Goal: Information Seeking & Learning: Learn about a topic

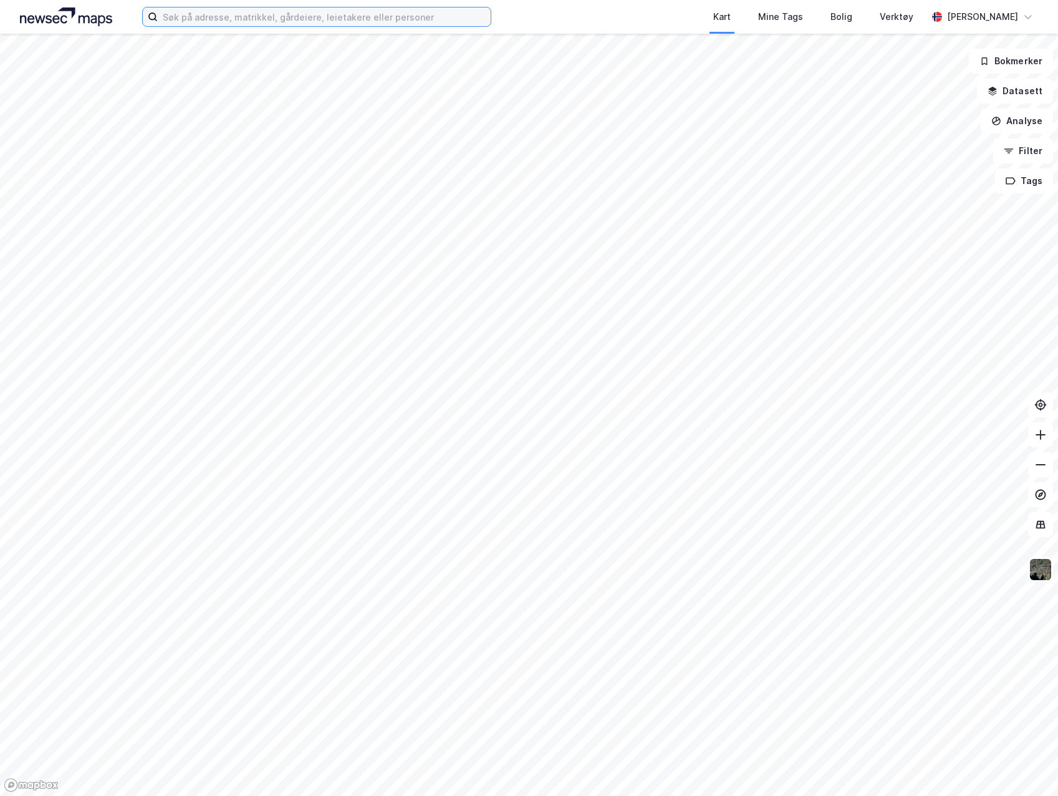
click at [311, 11] on input at bounding box center [324, 16] width 333 height 19
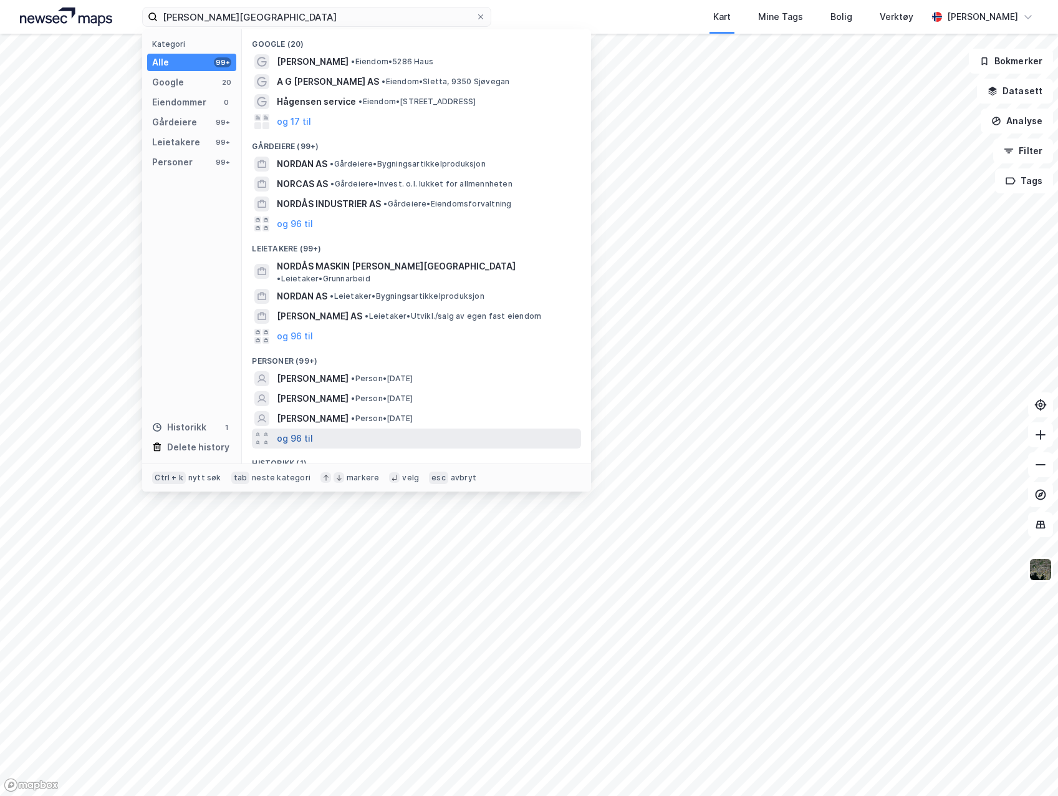
click at [302, 431] on button "og 96 til" at bounding box center [295, 438] width 36 height 15
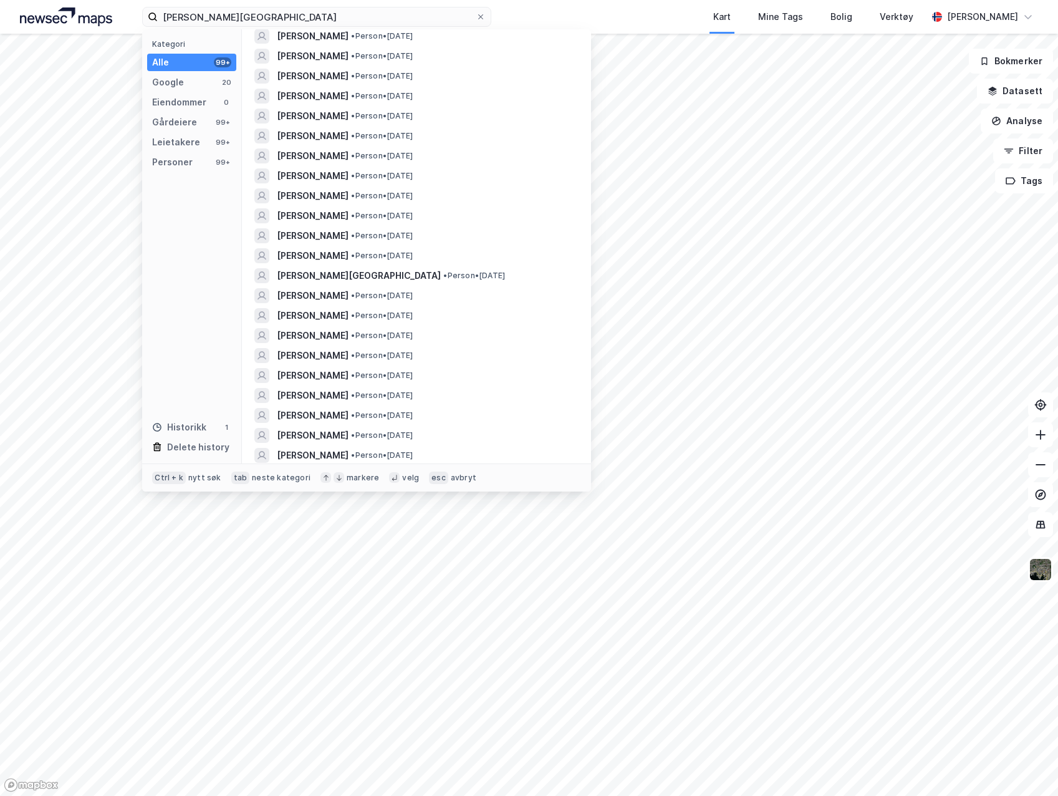
scroll to position [466, 0]
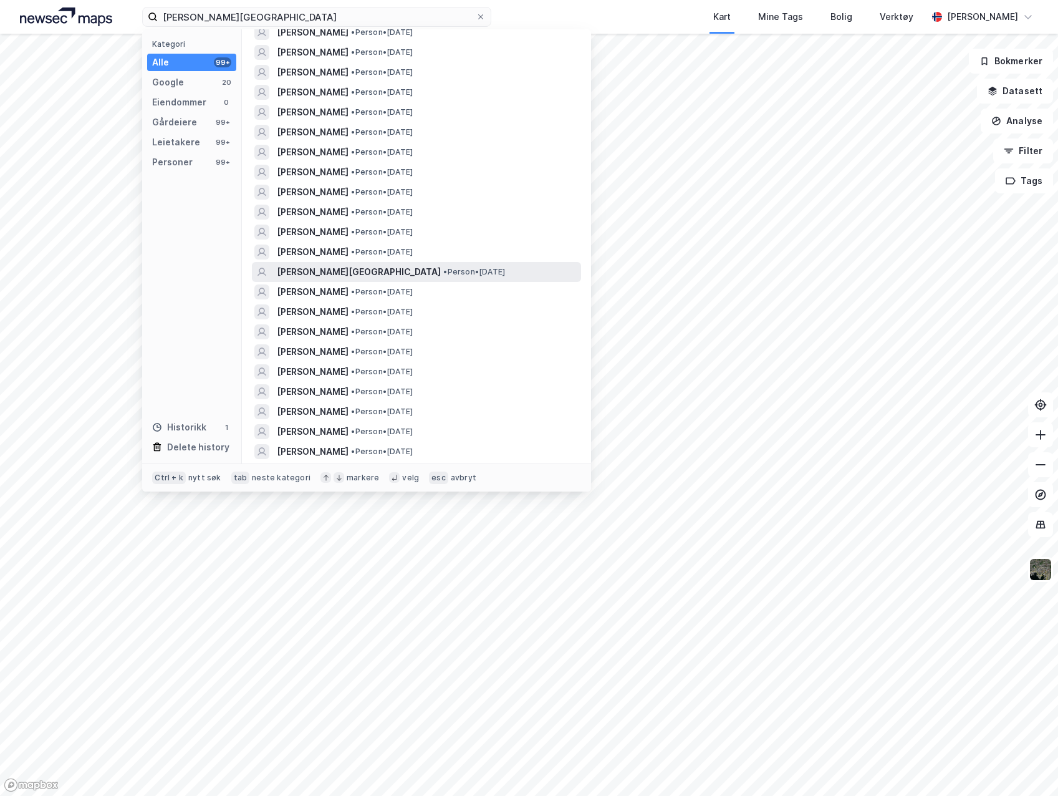
click at [513, 264] on div "[PERSON_NAME][GEOGRAPHIC_DATA] • Person • [DATE]" at bounding box center [428, 271] width 302 height 15
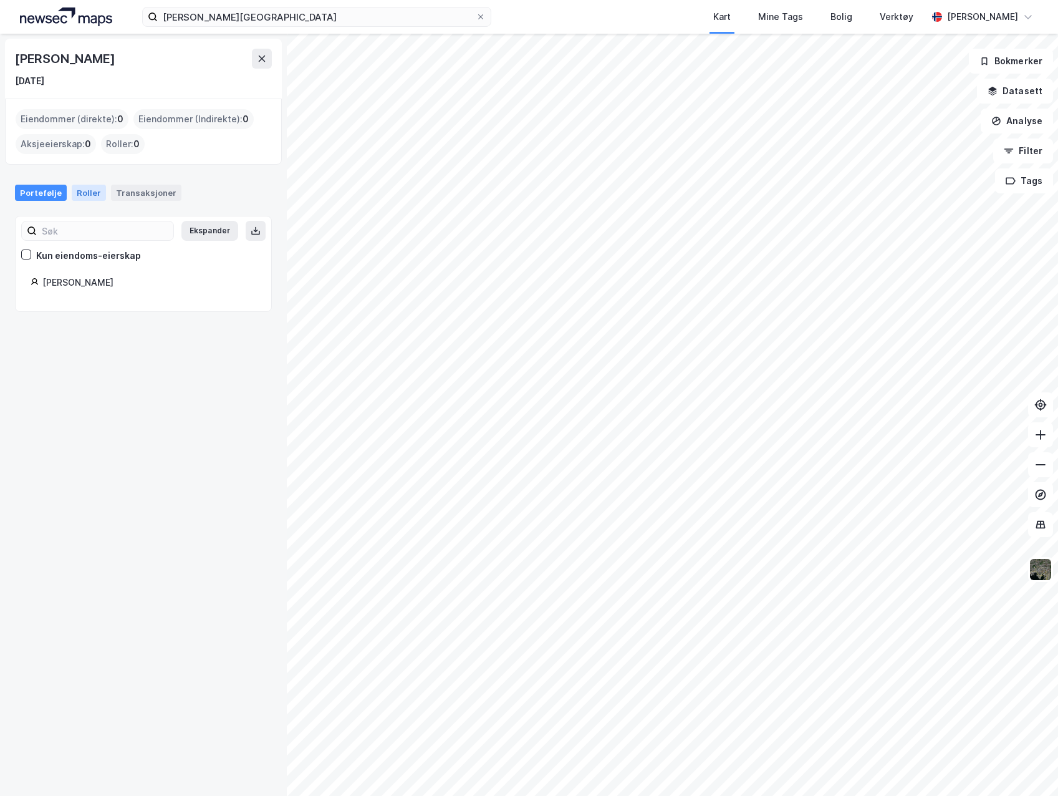
click at [92, 195] on div "Roller" at bounding box center [89, 193] width 34 height 16
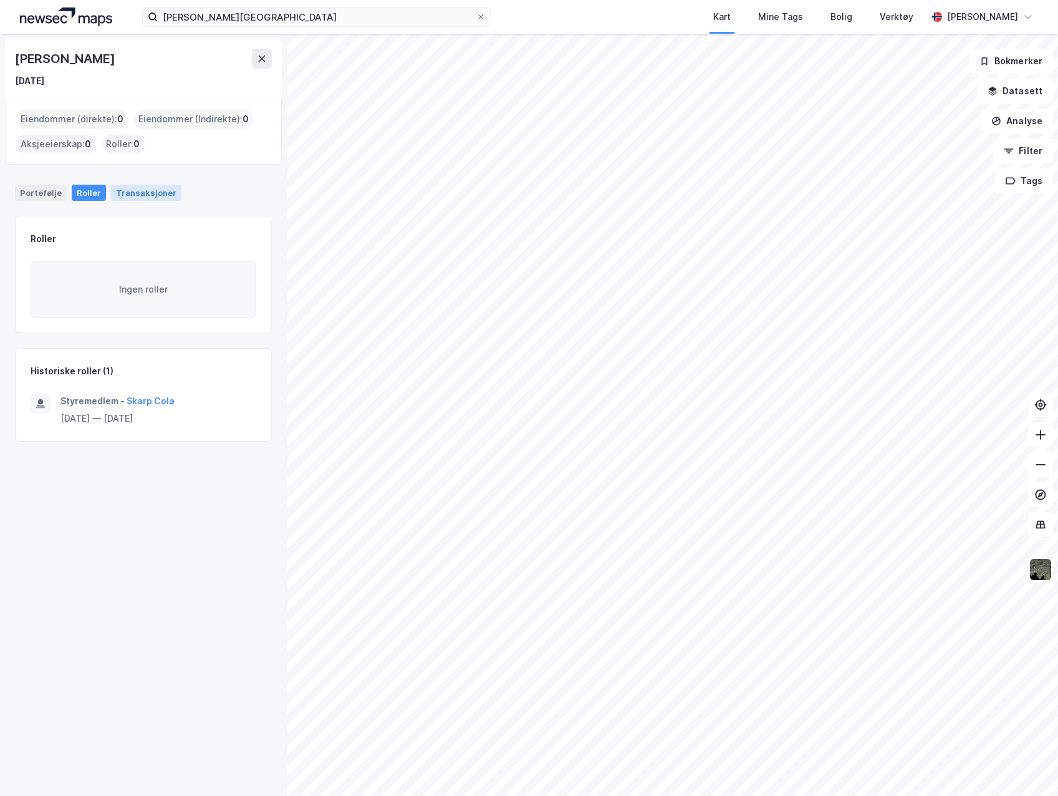
click at [128, 193] on div "Transaksjoner" at bounding box center [146, 193] width 70 height 16
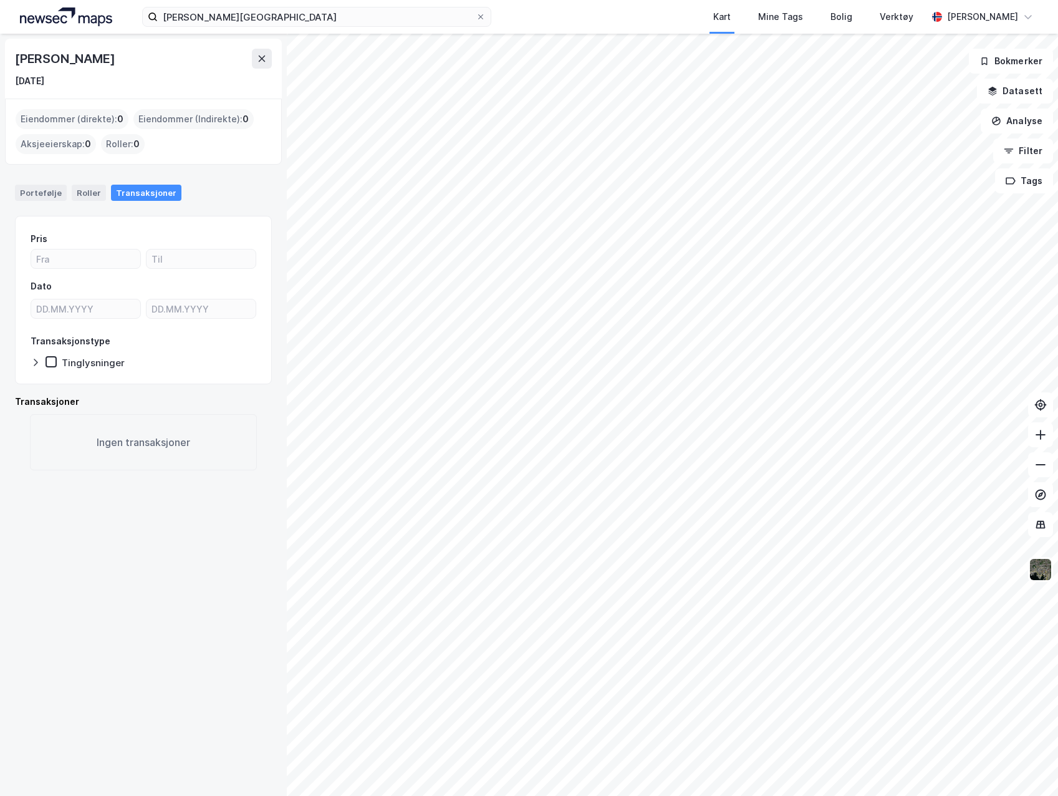
click at [94, 365] on div "Tinglysninger" at bounding box center [93, 363] width 63 height 12
click at [74, 192] on div "Roller" at bounding box center [89, 193] width 34 height 16
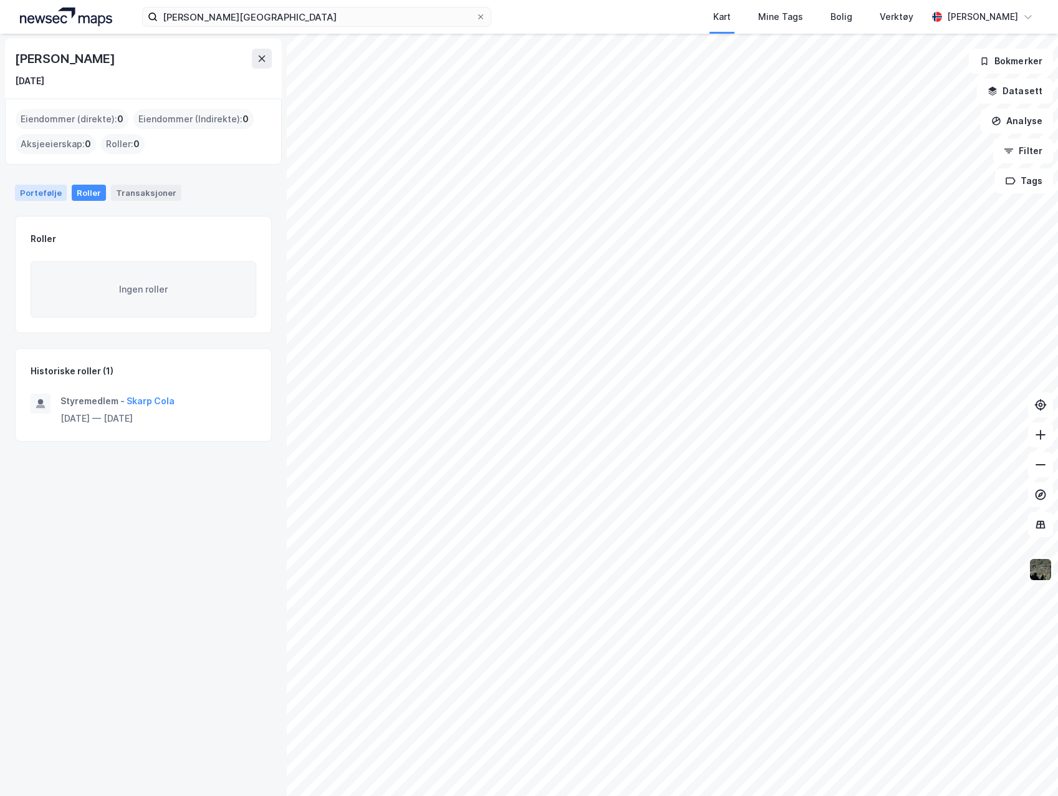
click at [29, 190] on div "Portefølje" at bounding box center [41, 193] width 52 height 16
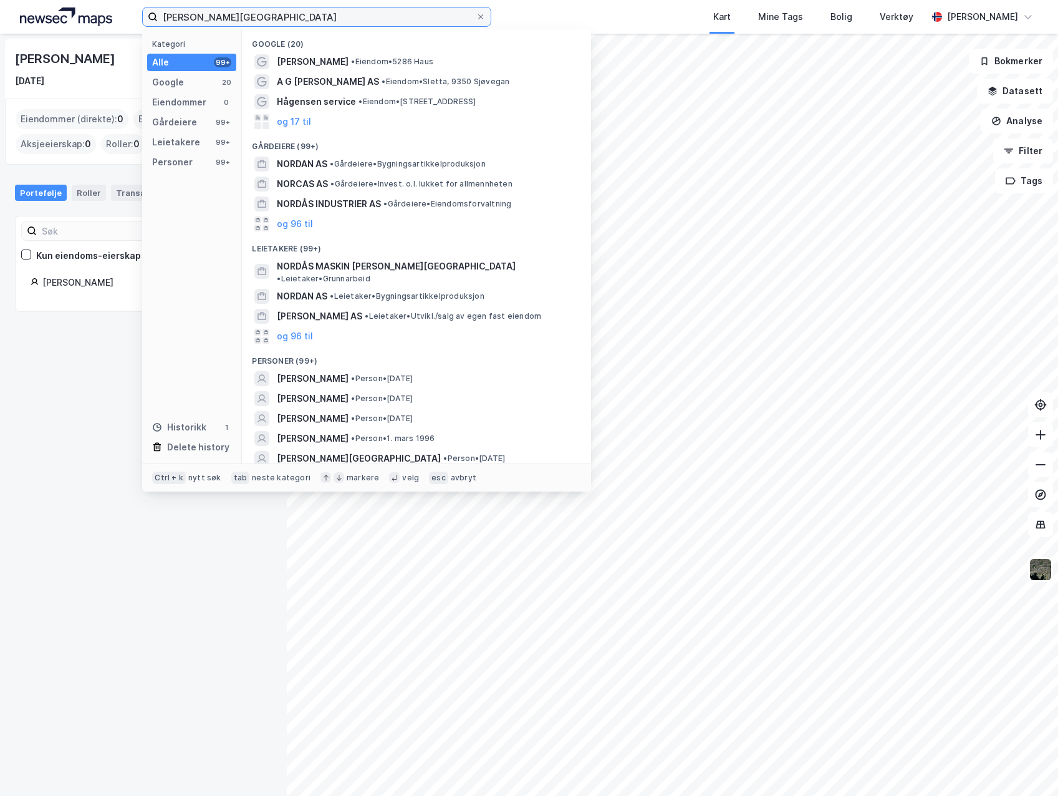
click at [288, 16] on input "[PERSON_NAME][GEOGRAPHIC_DATA]" at bounding box center [317, 16] width 318 height 19
drag, startPoint x: 292, startPoint y: 15, endPoint x: 140, endPoint y: 14, distance: 151.5
click at [140, 14] on div "[PERSON_NAME] Kategori Alle 99+ Google 20 Eiendommer 0 Gårdeiere 99+ Leietakere…" at bounding box center [529, 17] width 1058 height 34
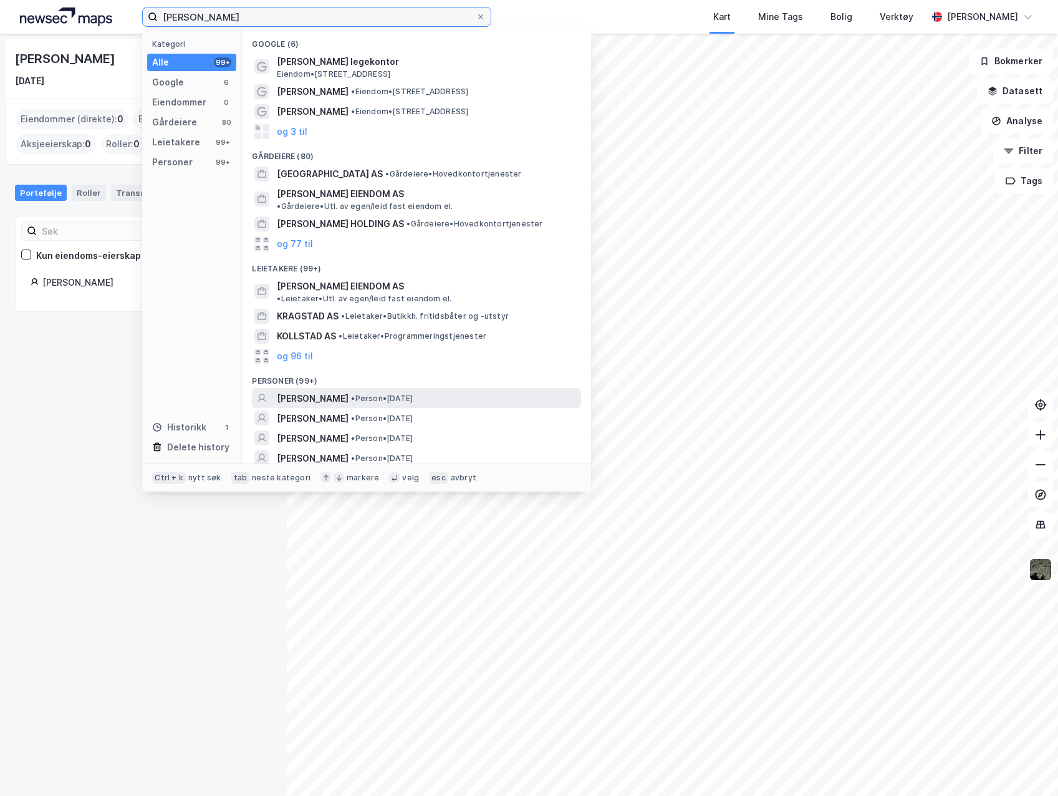
type input "[PERSON_NAME]"
click at [345, 391] on span "[PERSON_NAME]" at bounding box center [313, 398] width 72 height 15
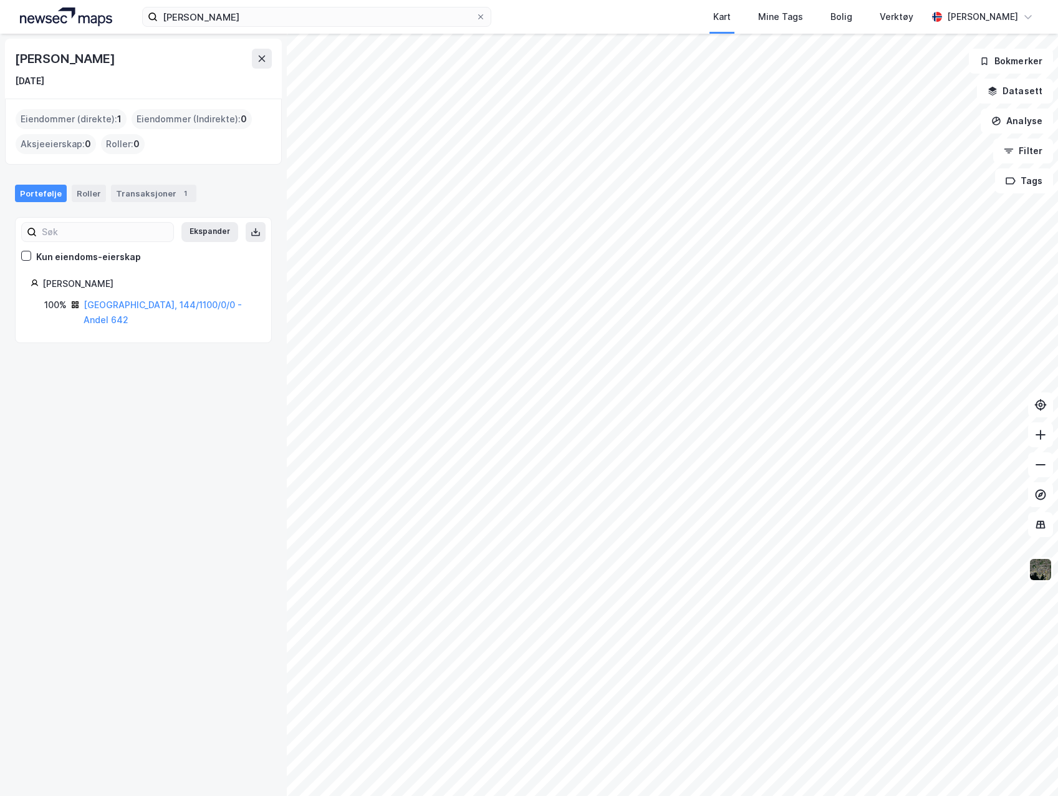
click at [294, 6] on div "[PERSON_NAME] Kart Mine Tags Bolig Verktøy [PERSON_NAME]" at bounding box center [529, 17] width 1058 height 34
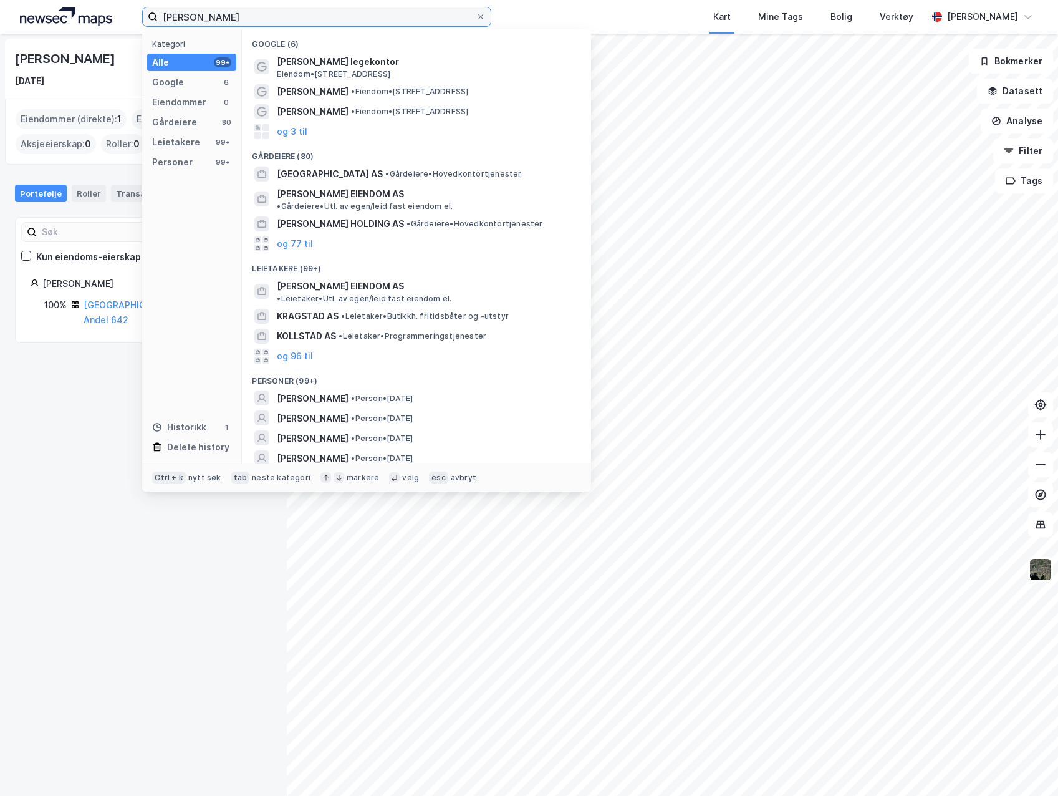
click at [288, 13] on input "[PERSON_NAME]" at bounding box center [317, 16] width 318 height 19
drag, startPoint x: 288, startPoint y: 13, endPoint x: 139, endPoint y: 17, distance: 149.1
click at [139, 17] on div "[PERSON_NAME] Kategori Alle 99+ Google 6 Eiendommer 0 Gårdeiere 80 Leietakere 9…" at bounding box center [529, 17] width 1058 height 34
